Goal: Task Accomplishment & Management: Use online tool/utility

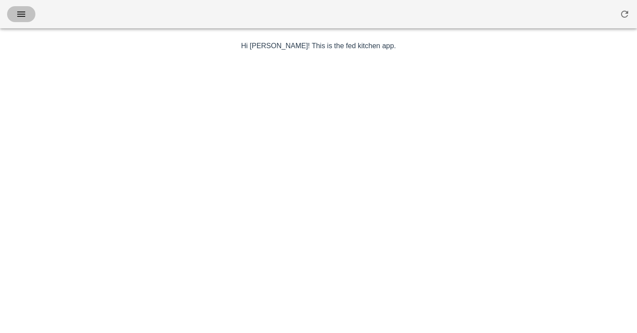
click at [23, 10] on icon "button" at bounding box center [21, 14] width 11 height 11
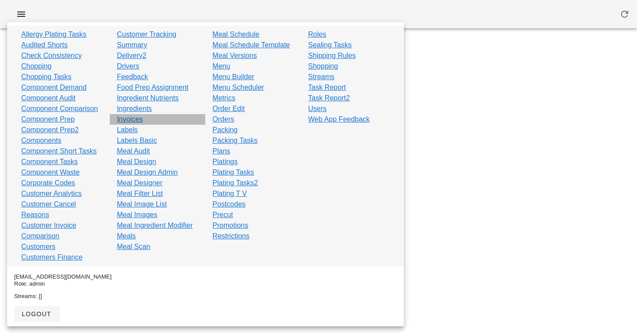
click at [136, 117] on link "Invoices" at bounding box center [130, 119] width 26 height 11
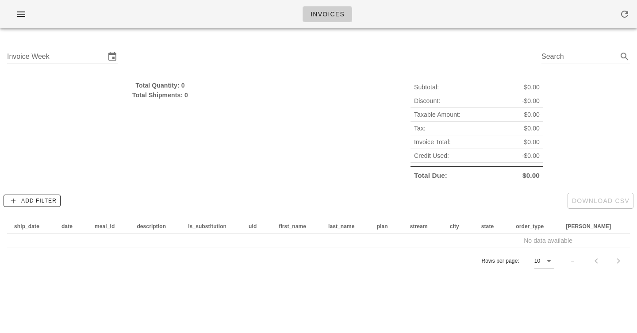
click at [74, 60] on input "Invoice Week" at bounding box center [56, 57] width 98 height 14
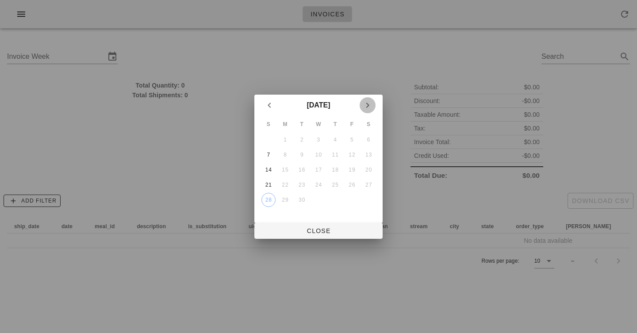
click at [369, 103] on icon "Next month" at bounding box center [367, 105] width 11 height 11
click at [272, 152] on div "5" at bounding box center [268, 155] width 14 height 6
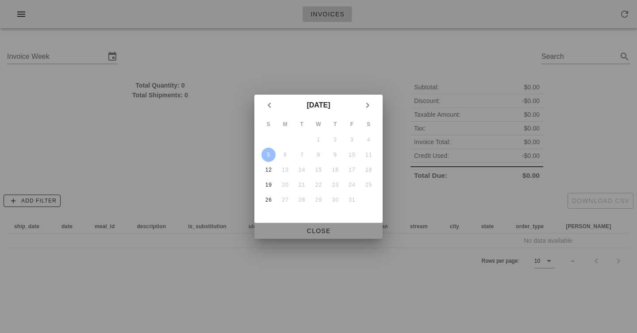
click at [311, 229] on span "Close" at bounding box center [318, 230] width 114 height 7
type input "[DATE]"
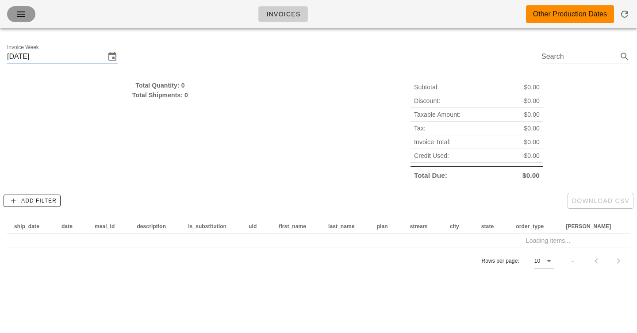
click at [28, 12] on span "button" at bounding box center [21, 14] width 14 height 11
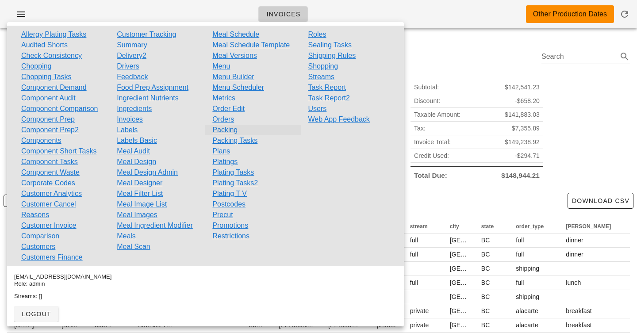
click at [228, 131] on link "Packing" at bounding box center [224, 130] width 25 height 11
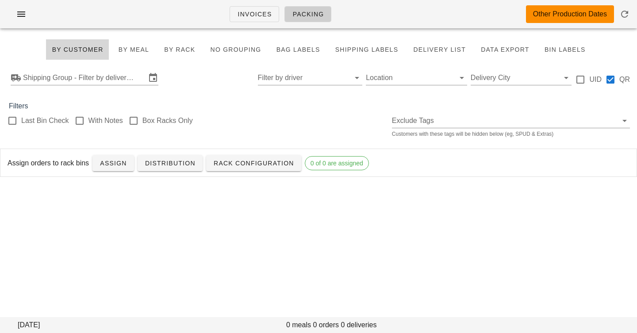
click at [183, 75] on div "Shipping Group - Filter by delivery logistics Filter by driver Location Deliver…" at bounding box center [318, 78] width 637 height 28
click at [230, 166] on span "Rack Configuration" at bounding box center [253, 163] width 81 height 7
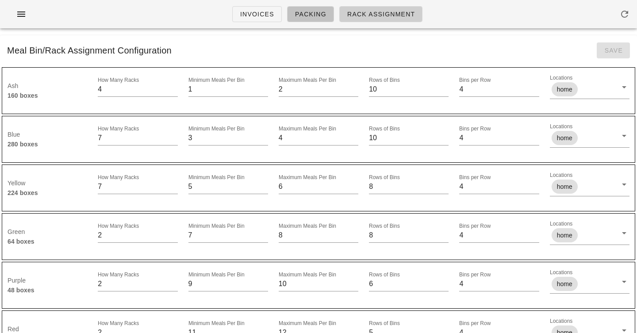
click at [314, 12] on span "Packing" at bounding box center [311, 14] width 32 height 7
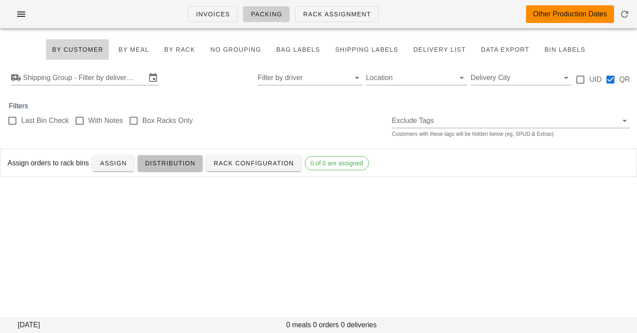
click at [159, 161] on span "Distribution" at bounding box center [170, 163] width 51 height 7
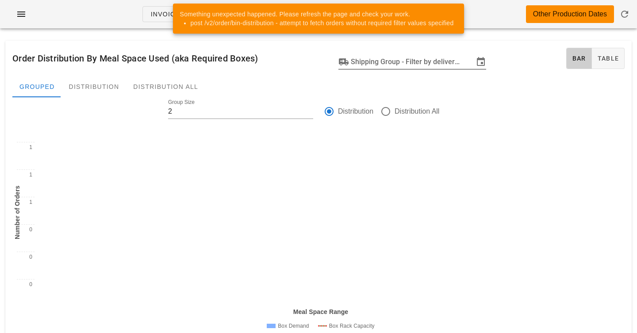
click at [400, 58] on input "Shipping Group - Filter by delivery logistics" at bounding box center [412, 62] width 123 height 14
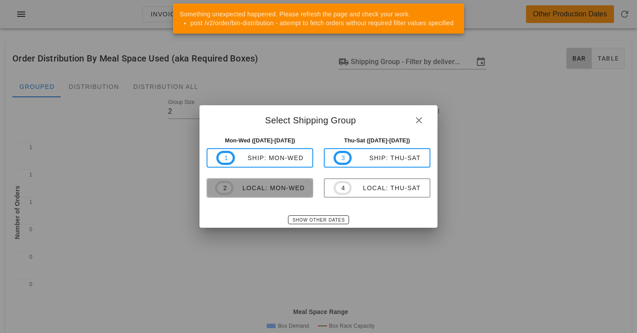
click at [266, 187] on div "local: Mon-Wed" at bounding box center [269, 187] width 71 height 7
type input "local: Mon-Wed ([DATE]-[DATE])"
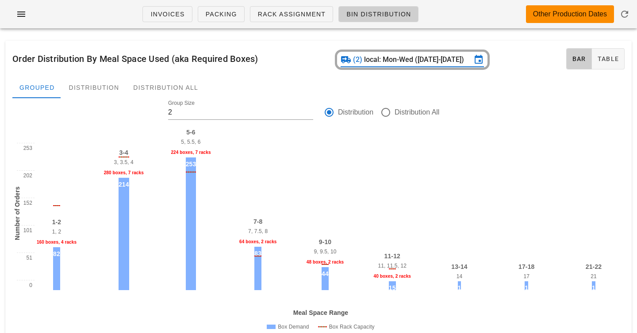
scroll to position [20, 0]
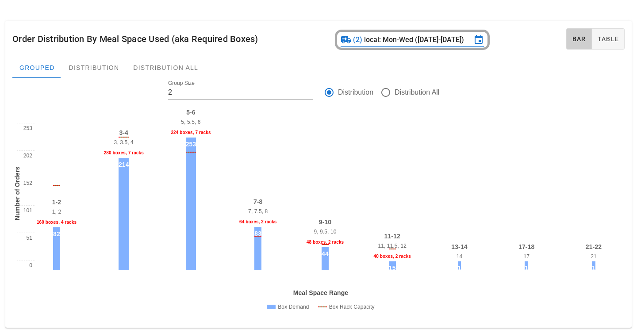
click at [187, 113] on div "5-6" at bounding box center [191, 113] width 44 height 10
click at [190, 113] on div "5-6" at bounding box center [191, 113] width 44 height 10
click at [191, 113] on div "5-6" at bounding box center [191, 113] width 44 height 10
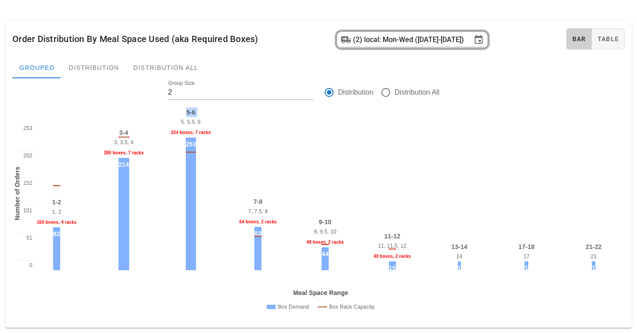
click at [203, 129] on div "224 boxes, 7 racks" at bounding box center [191, 133] width 44 height 10
click at [257, 230] on div "83" at bounding box center [257, 233] width 7 height 13
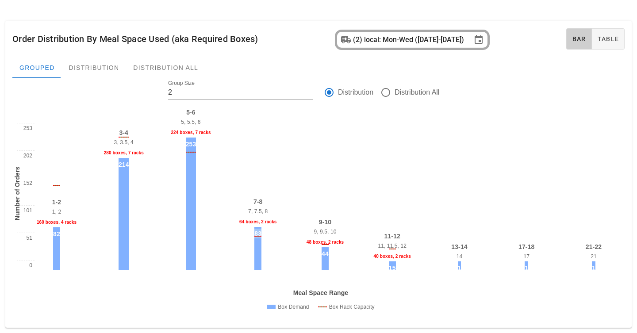
click at [257, 230] on div "83" at bounding box center [257, 233] width 7 height 13
click at [54, 221] on div "160 boxes, 4 racks" at bounding box center [57, 223] width 44 height 10
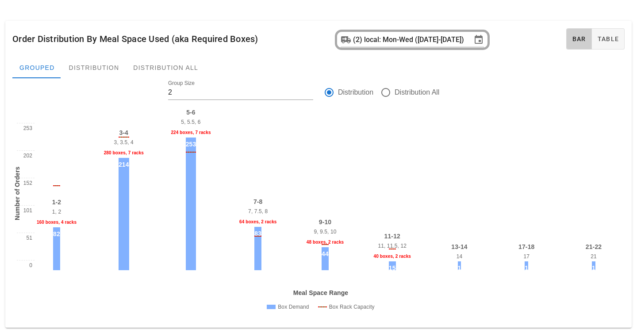
click at [352, 18] on div "Order Distribution By Meal Space Used (aka Required Boxes) (2) local: Mon-Wed (…" at bounding box center [318, 174] width 637 height 318
click at [219, 31] on div "Order Distribution By Meal Space Used (aka Required Boxes) (2) local: Mon-Wed (…" at bounding box center [318, 39] width 627 height 36
click at [218, 38] on div "Order Distribution By Meal Space Used (aka Required Boxes) (2) local: Mon-Wed (…" at bounding box center [318, 39] width 627 height 36
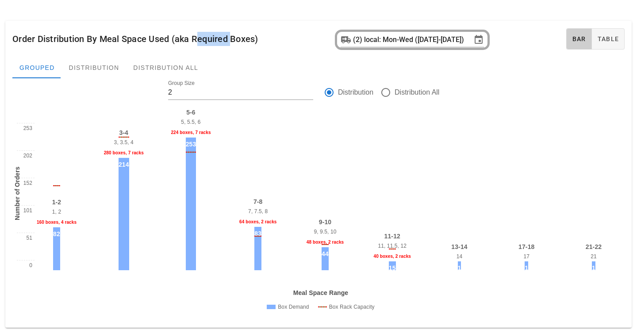
click at [218, 38] on div "Order Distribution By Meal Space Used (aka Required Boxes) (2) local: Mon-Wed (…" at bounding box center [318, 39] width 627 height 36
click at [242, 44] on div "Order Distribution By Meal Space Used (aka Required Boxes) (2) local: Mon-Wed (…" at bounding box center [318, 39] width 627 height 36
